Goal: Transaction & Acquisition: Purchase product/service

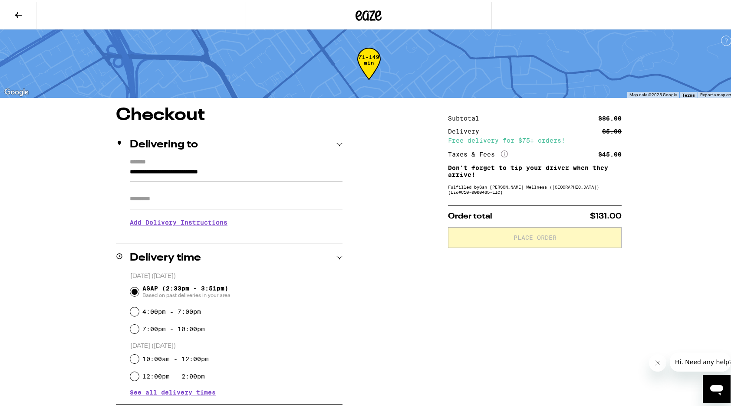
click at [19, 13] on icon at bounding box center [18, 13] width 7 height 6
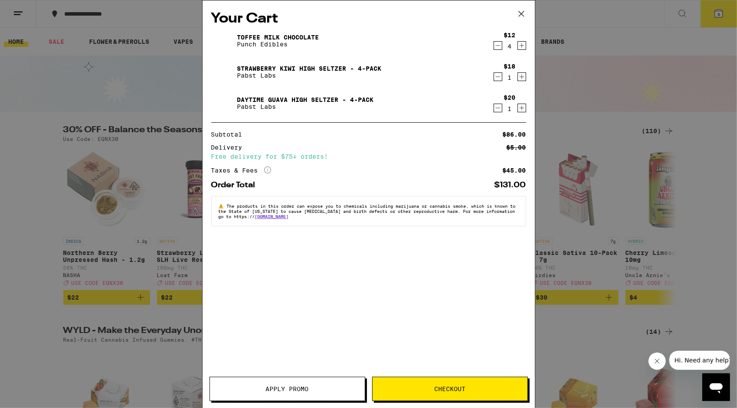
click at [495, 45] on icon "Decrement" at bounding box center [498, 45] width 8 height 10
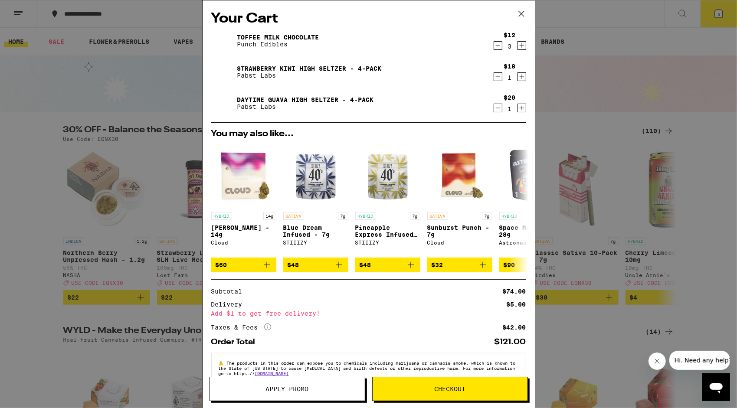
click at [494, 46] on icon "Decrement" at bounding box center [498, 45] width 8 height 10
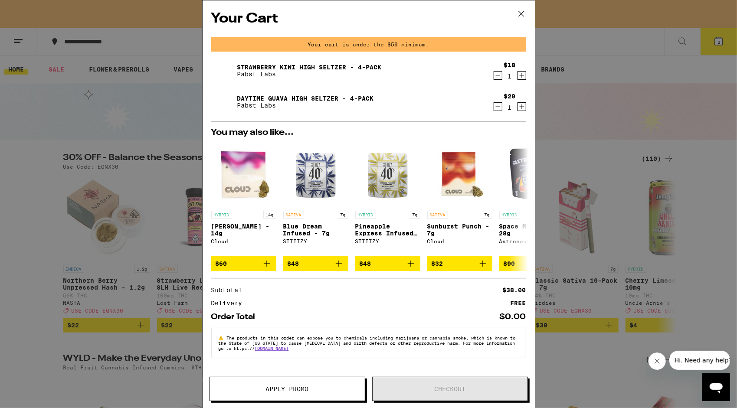
click at [496, 75] on icon "Decrement" at bounding box center [498, 75] width 8 height 10
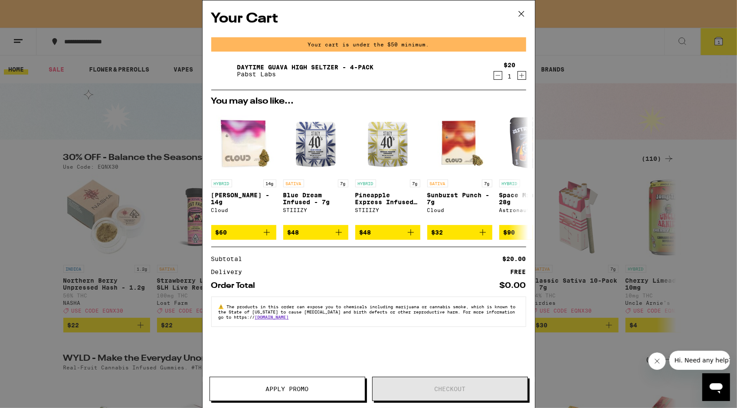
click at [496, 75] on icon "Decrement" at bounding box center [498, 75] width 8 height 10
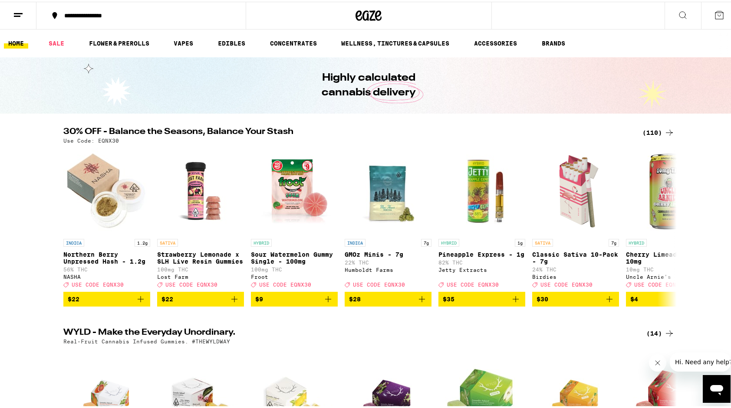
click at [652, 130] on div "(110)" at bounding box center [658, 131] width 32 height 10
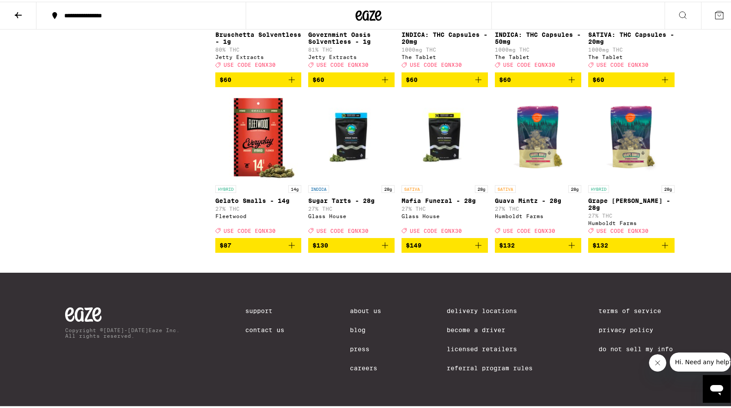
scroll to position [3643, 0]
